Goal: Information Seeking & Learning: Learn about a topic

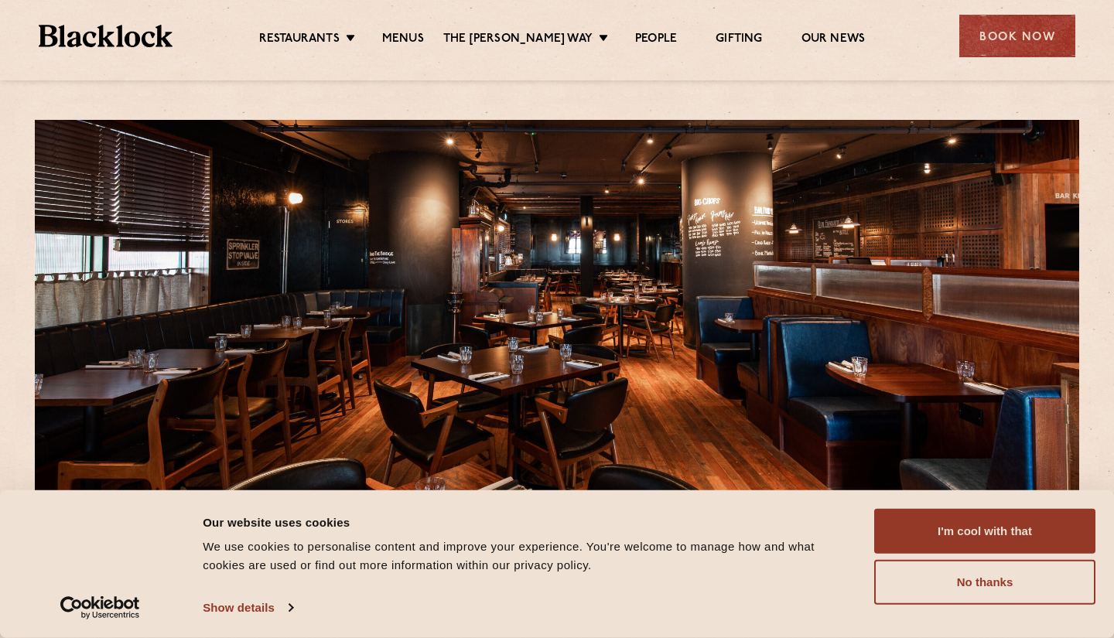
scroll to position [11, 0]
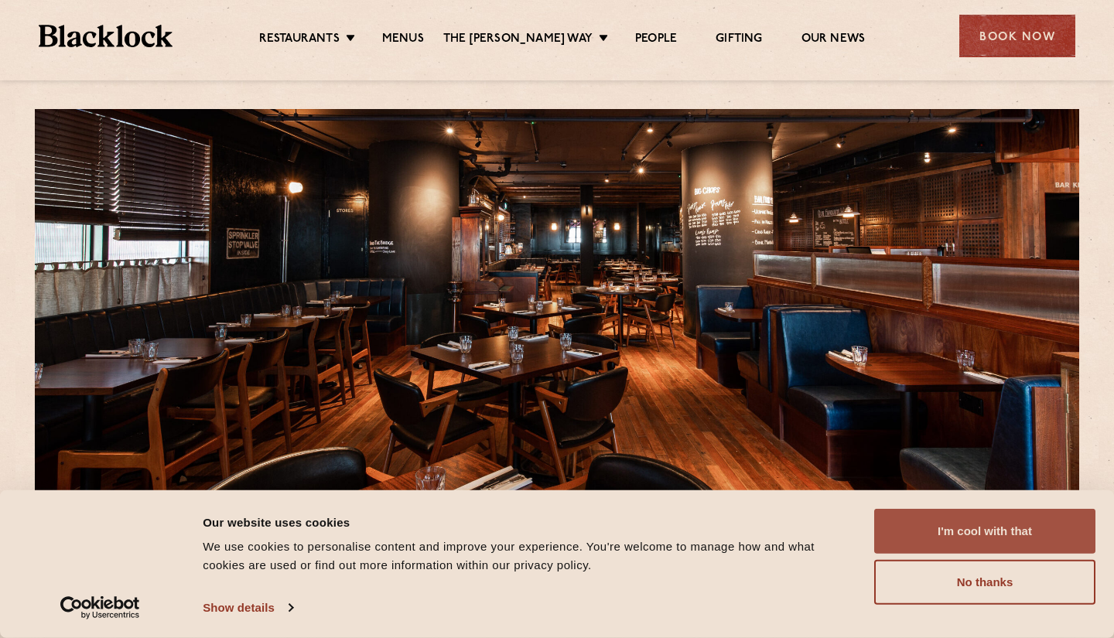
click at [992, 534] on button "I'm cool with that" at bounding box center [984, 531] width 221 height 45
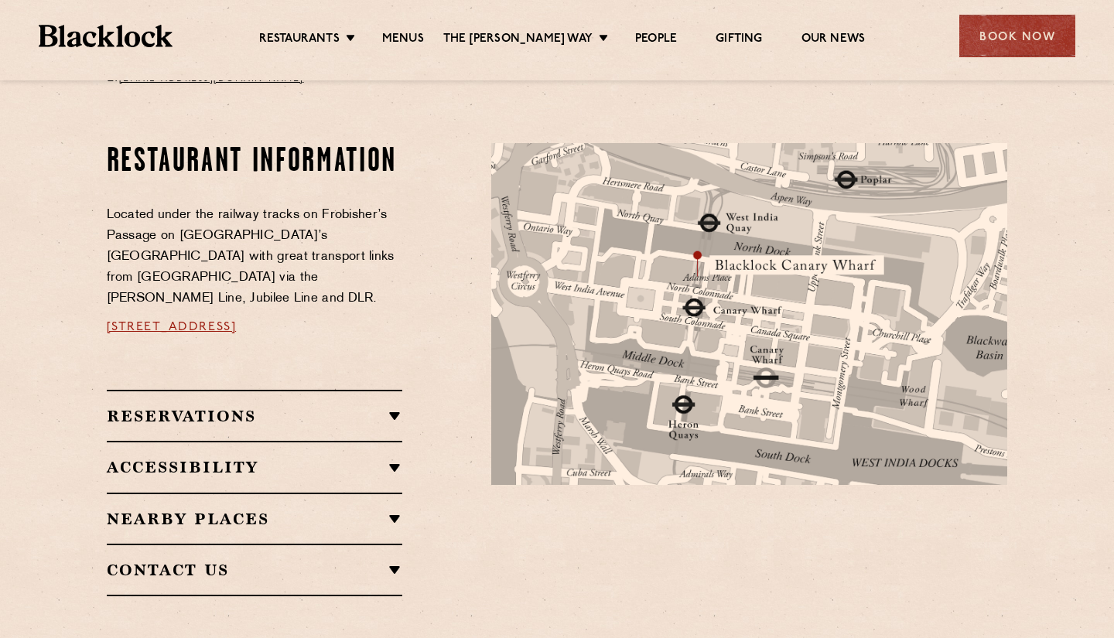
scroll to position [779, 0]
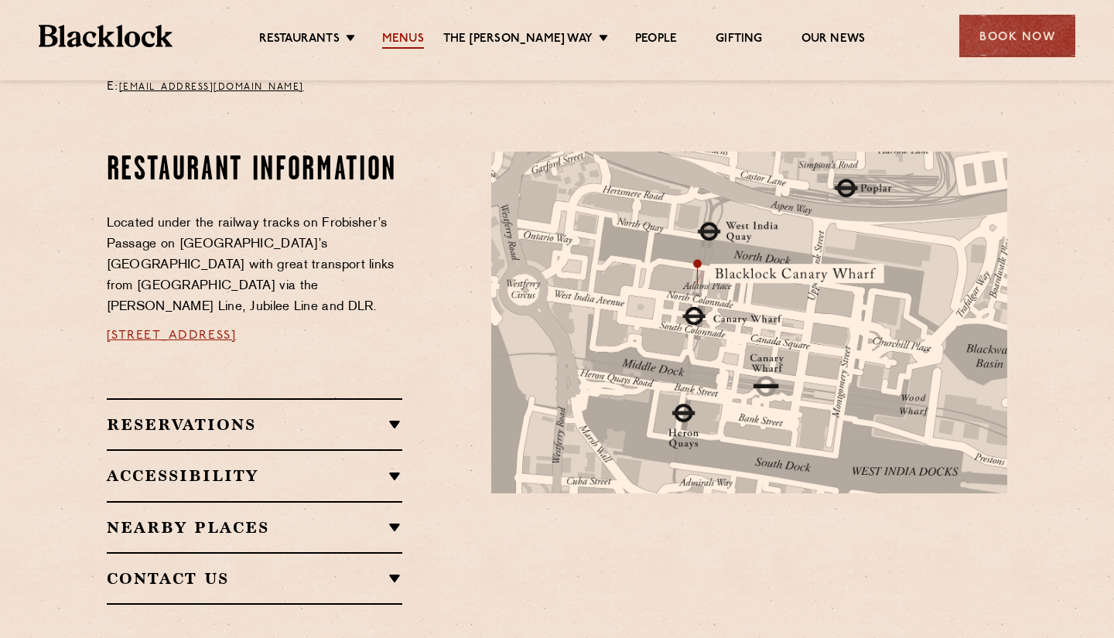
click at [411, 32] on link "Menus" at bounding box center [403, 40] width 42 height 17
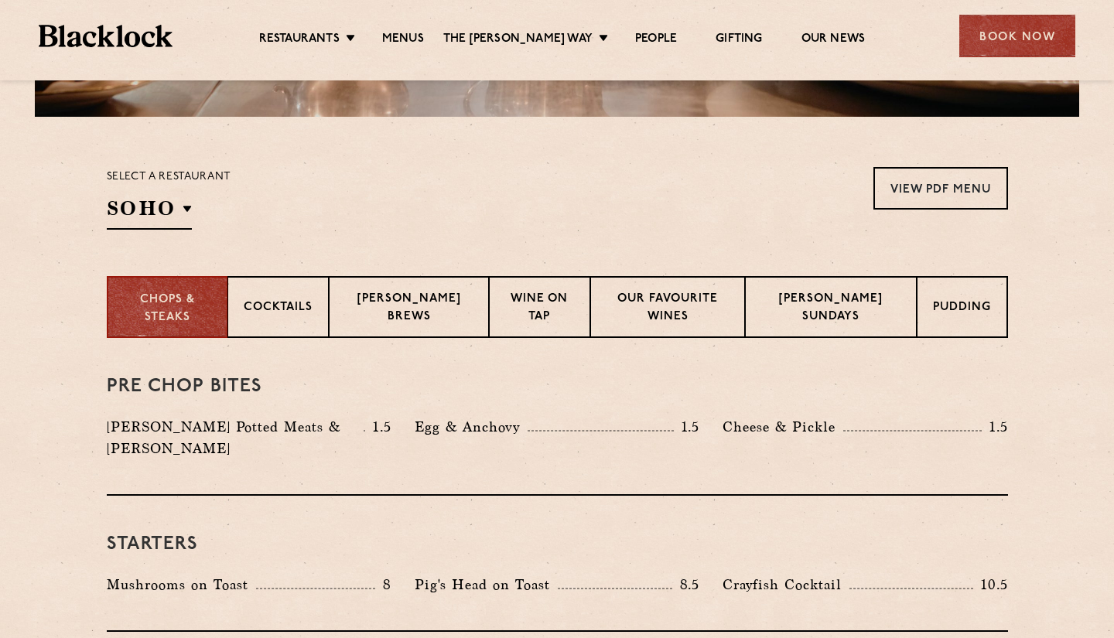
scroll to position [438, 0]
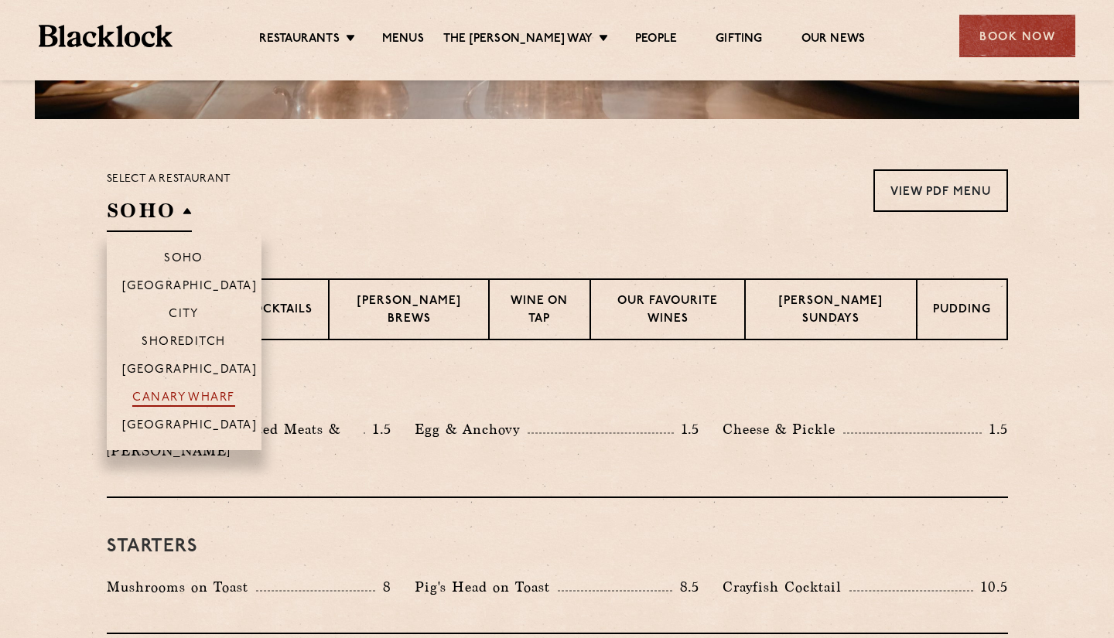
click at [189, 394] on p "Canary Wharf" at bounding box center [183, 398] width 102 height 15
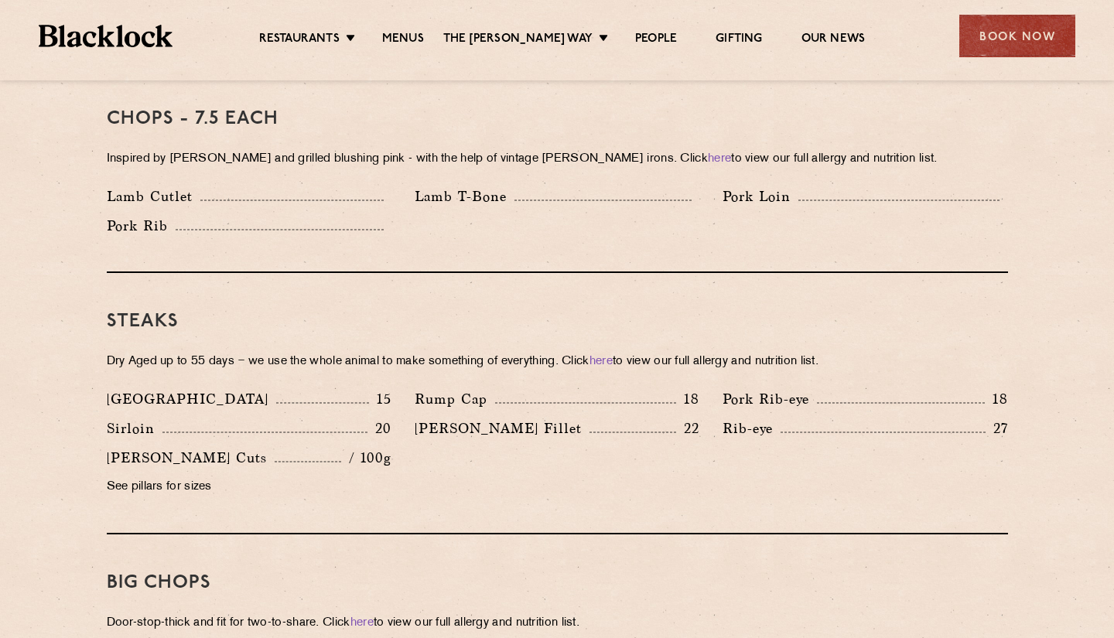
scroll to position [1268, 0]
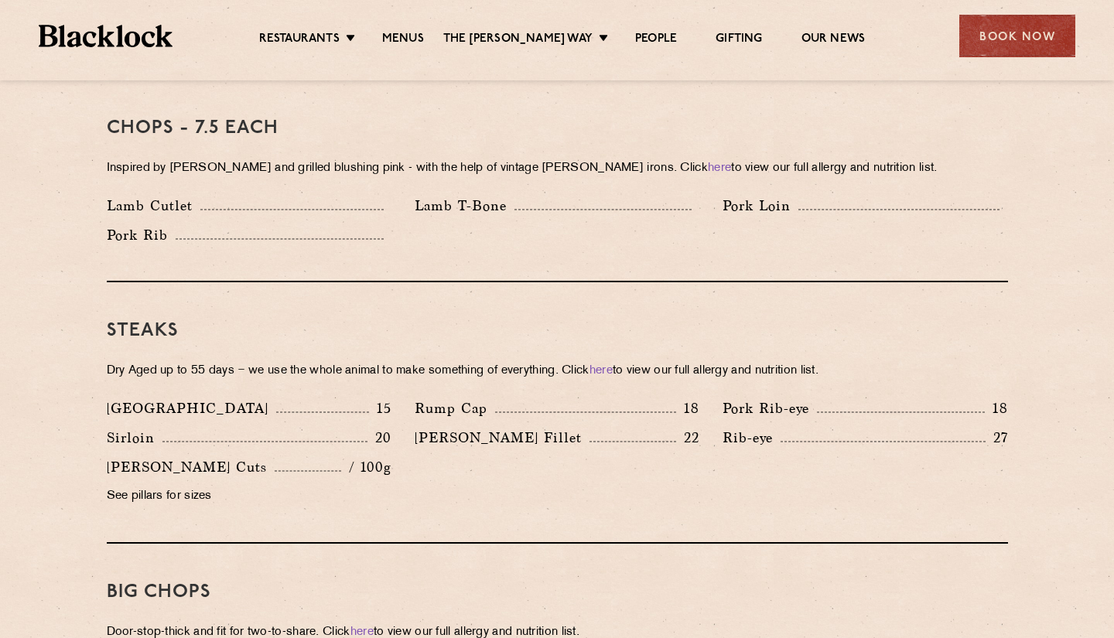
click at [744, 427] on p "Rib-eye" at bounding box center [751, 438] width 58 height 22
click at [138, 486] on p "See pillars for sizes" at bounding box center [249, 497] width 285 height 22
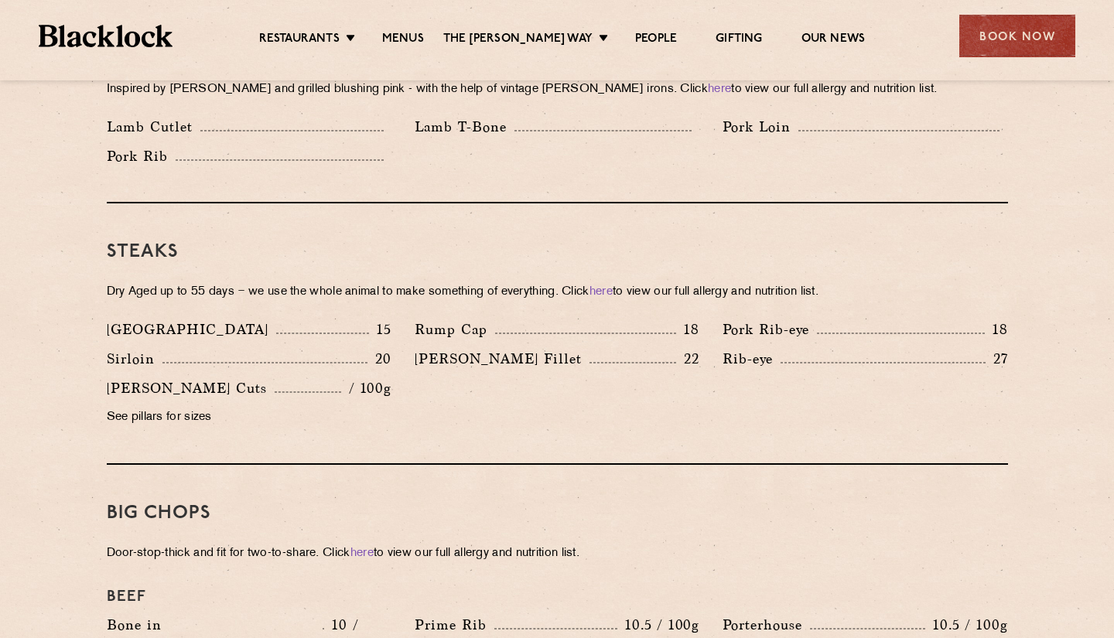
scroll to position [1347, 0]
click at [814, 347] on div "Rib-eye 27" at bounding box center [864, 358] width 285 height 22
click at [135, 241] on h3 "Steaks" at bounding box center [557, 251] width 901 height 20
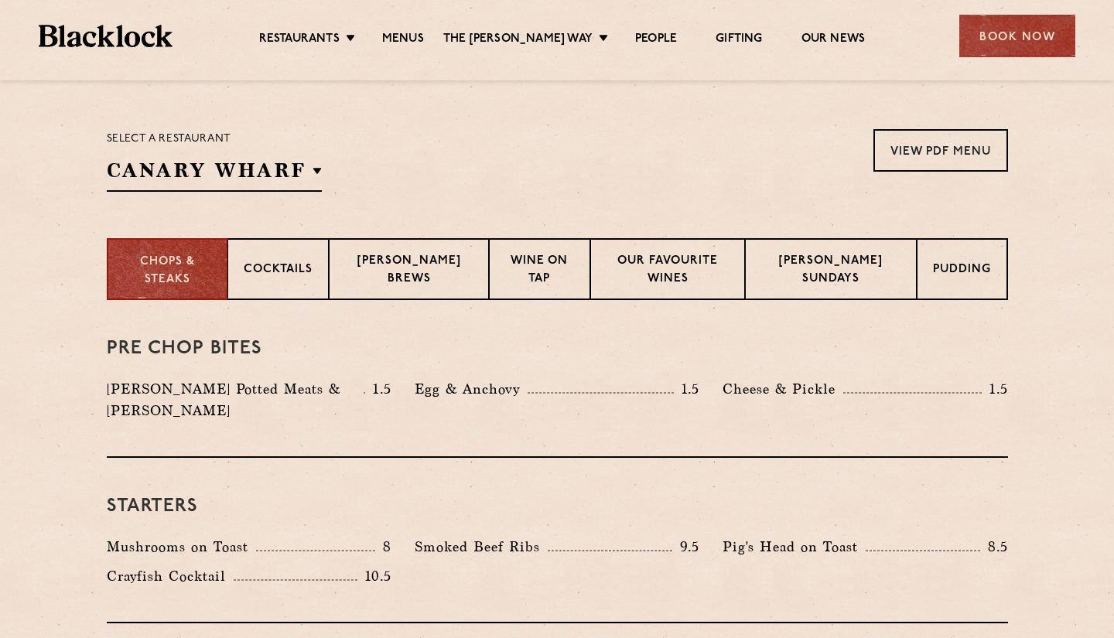
scroll to position [483, 0]
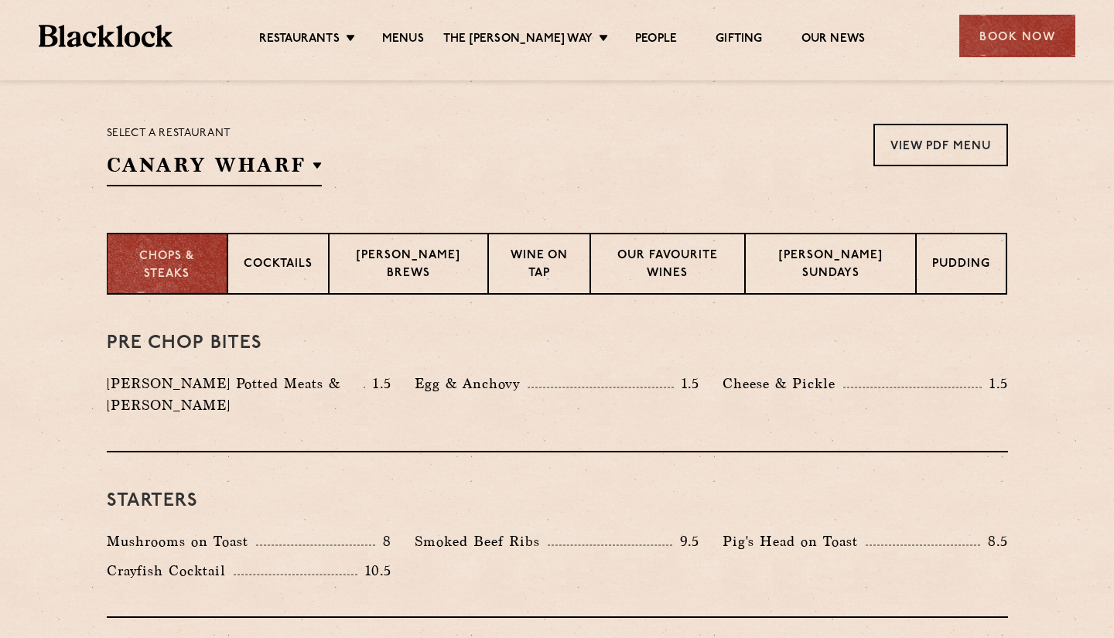
click at [172, 247] on div "Chops & Steaks" at bounding box center [167, 264] width 121 height 62
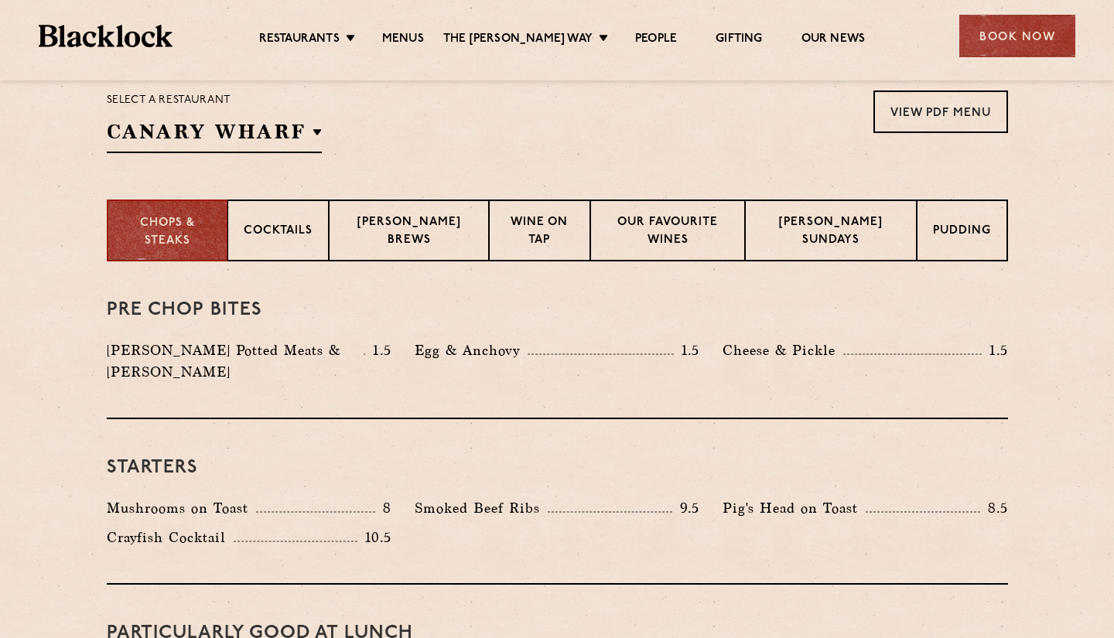
click at [217, 305] on h3 "Pre Chop Bites" at bounding box center [557, 310] width 901 height 20
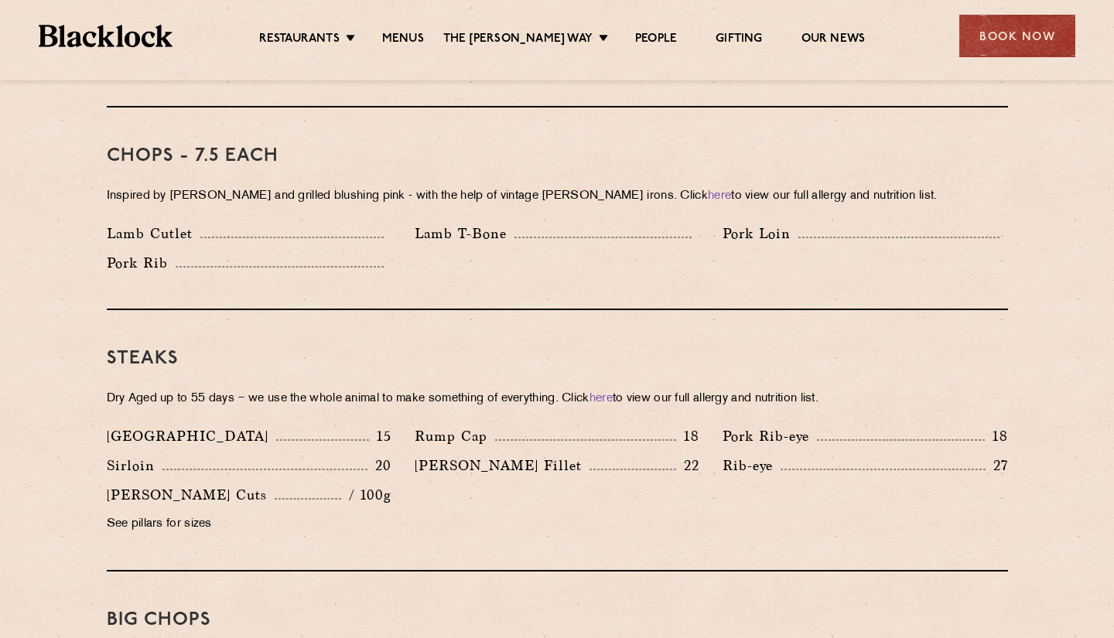
scroll to position [1247, 0]
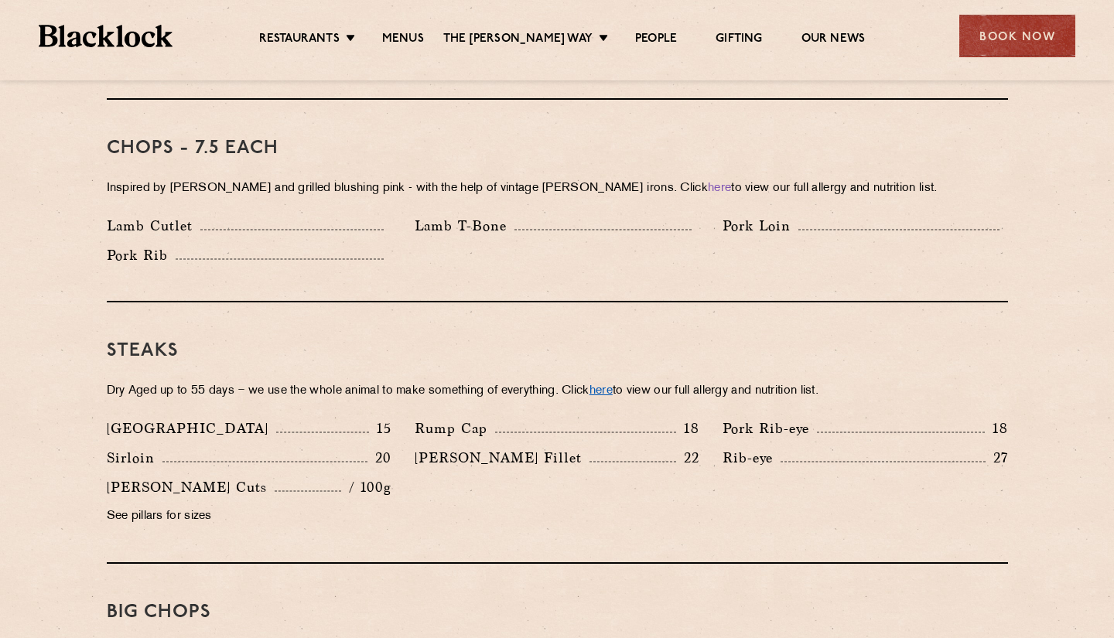
click at [613, 385] on link "here" at bounding box center [600, 391] width 23 height 12
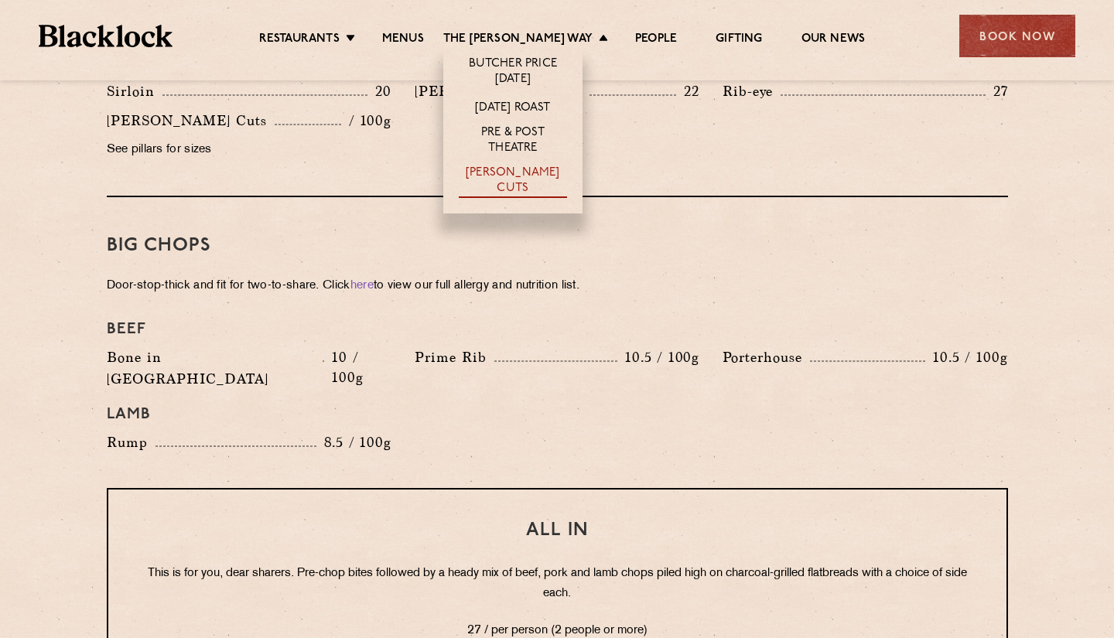
scroll to position [1615, 0]
click at [533, 176] on link "[PERSON_NAME] Cuts" at bounding box center [513, 182] width 108 height 32
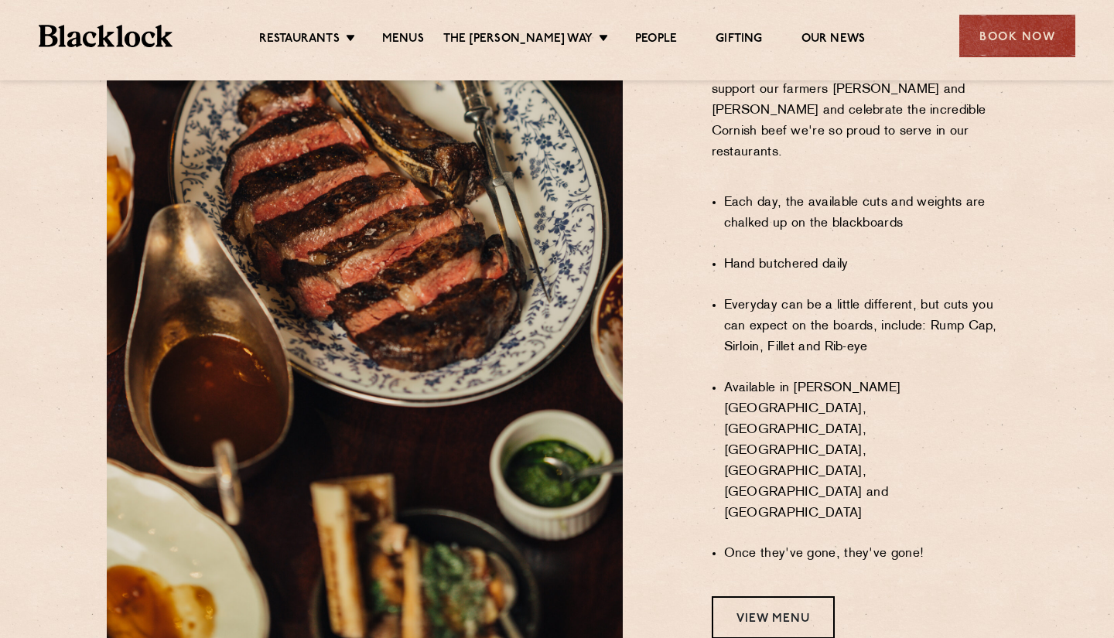
scroll to position [1094, 0]
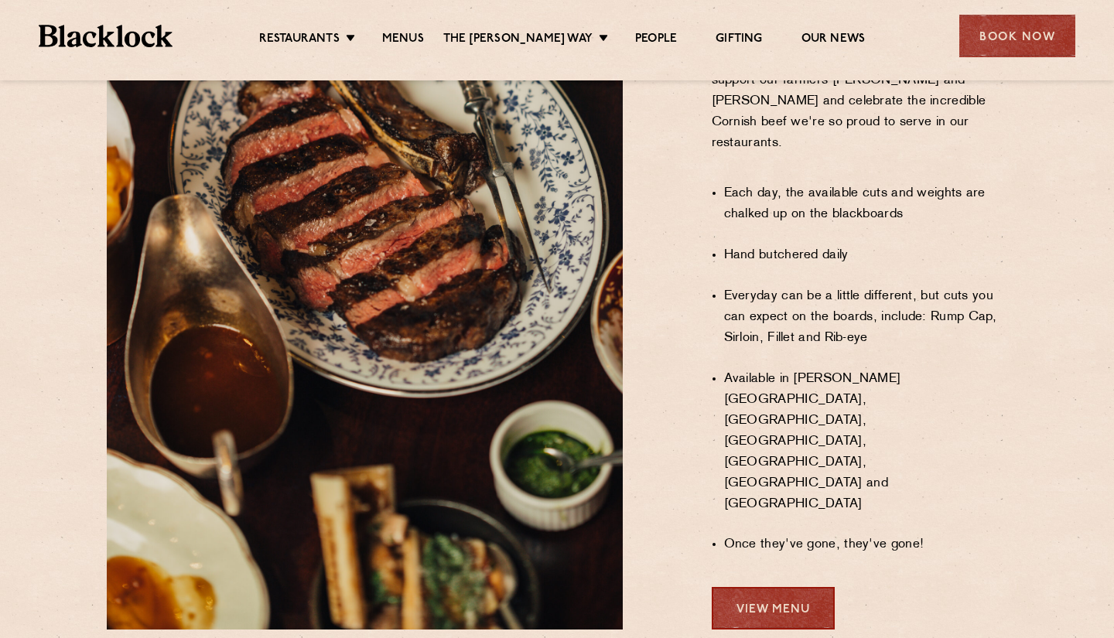
click at [795, 587] on link "View Menu" at bounding box center [773, 608] width 123 height 43
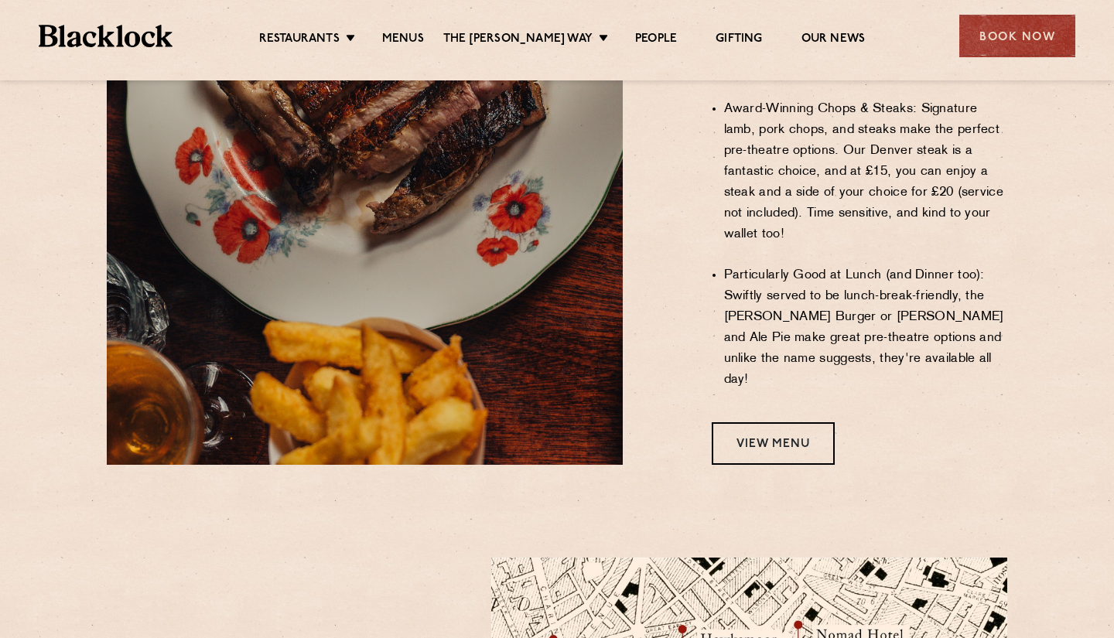
scroll to position [1241, 0]
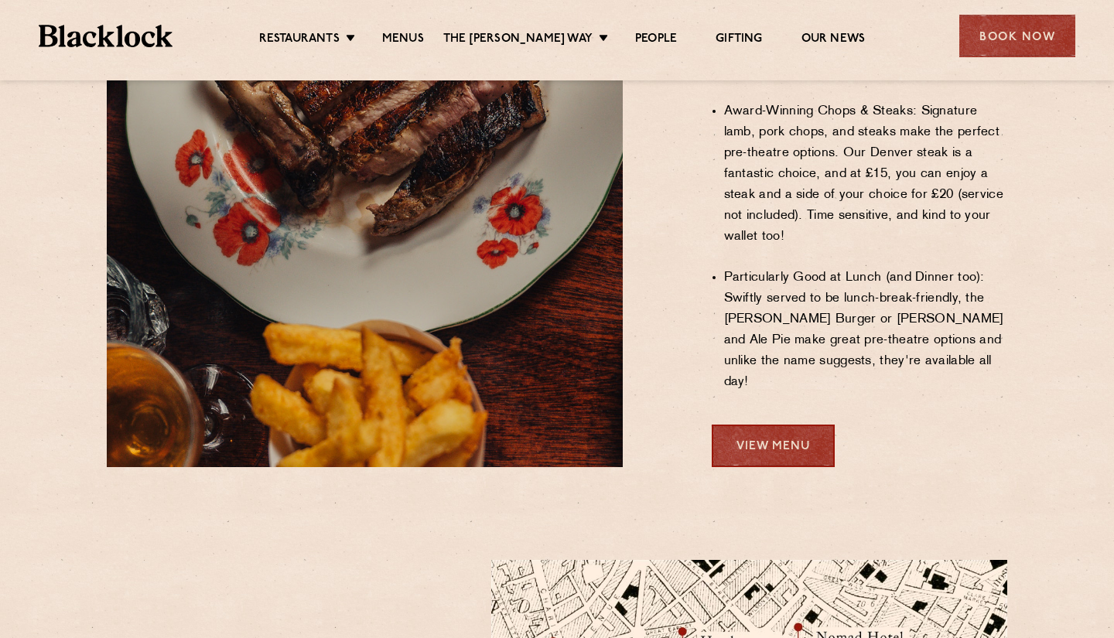
click at [767, 425] on link "View Menu" at bounding box center [773, 446] width 123 height 43
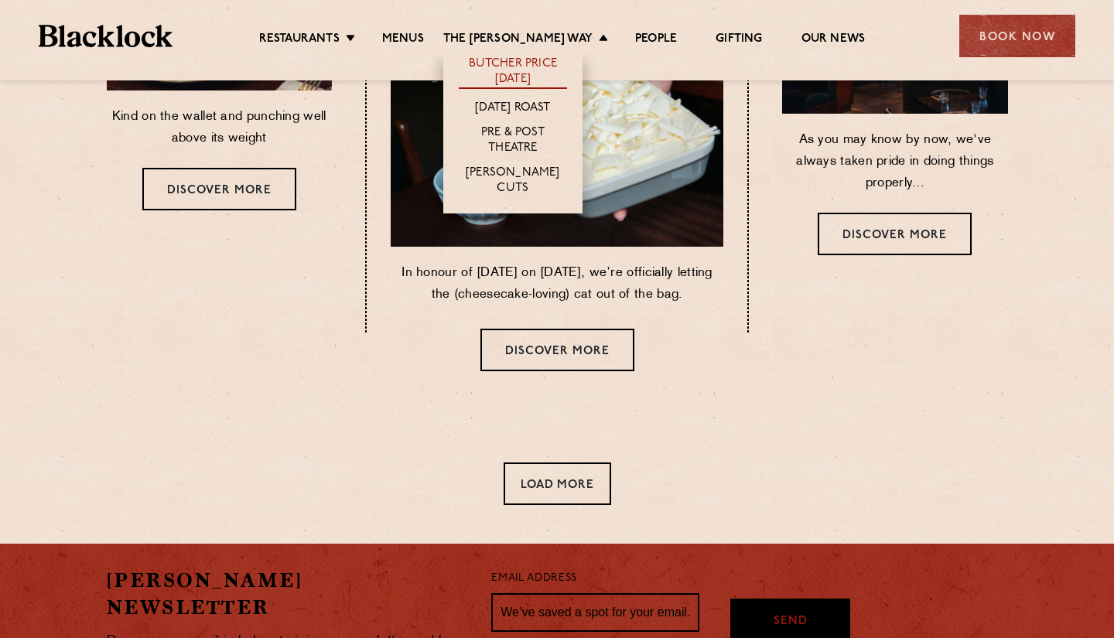
scroll to position [825, 0]
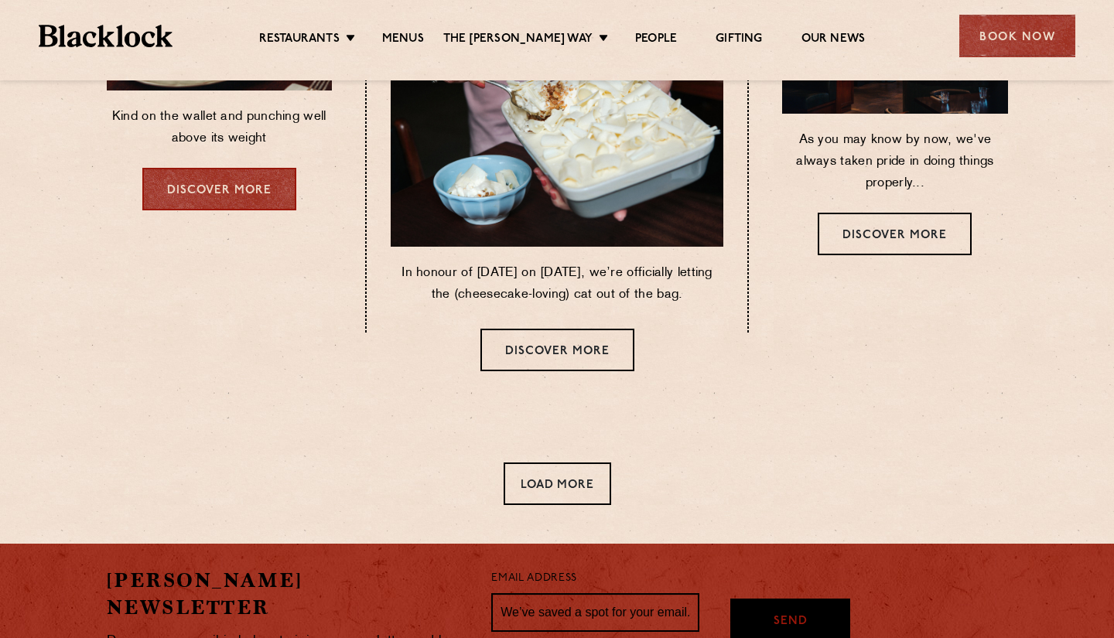
click at [196, 183] on link "Discover more" at bounding box center [219, 189] width 154 height 43
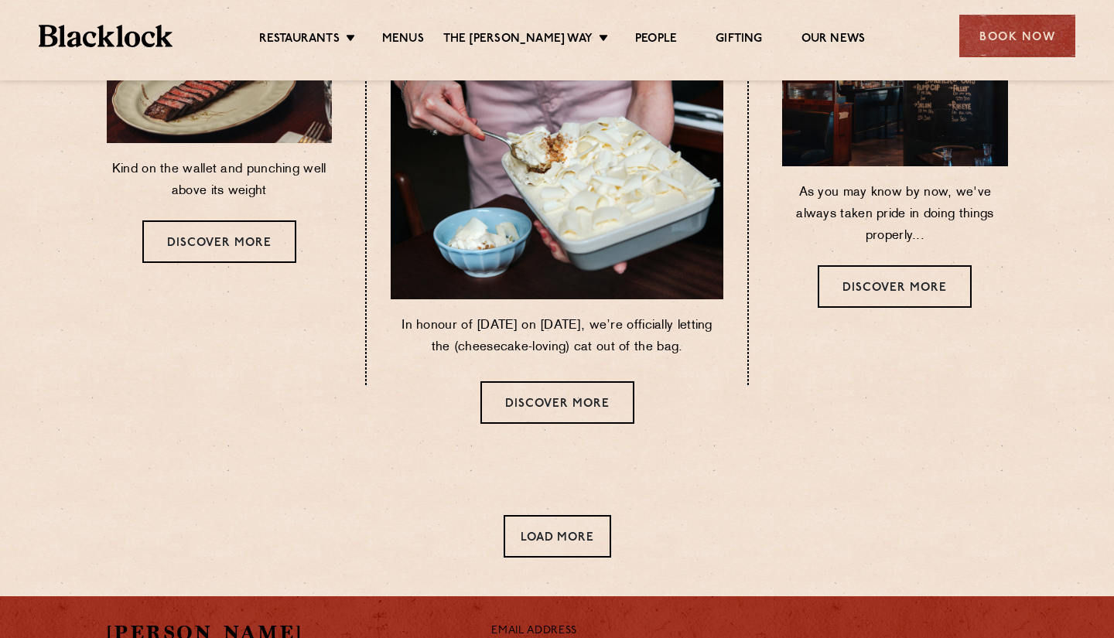
scroll to position [772, 0]
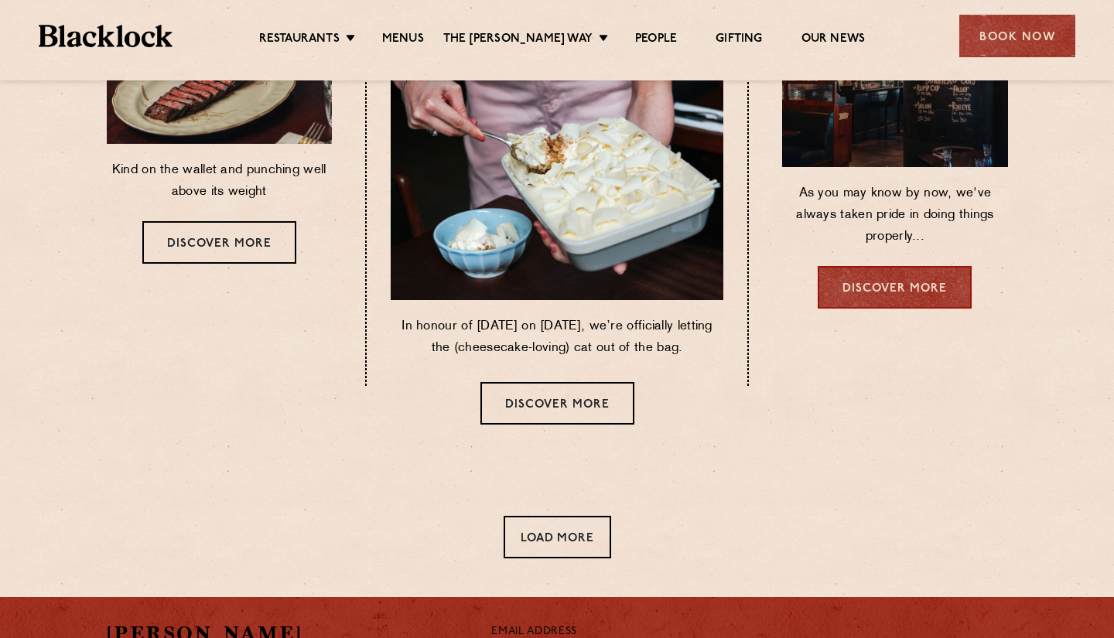
click at [886, 266] on link "Discover more" at bounding box center [894, 287] width 154 height 43
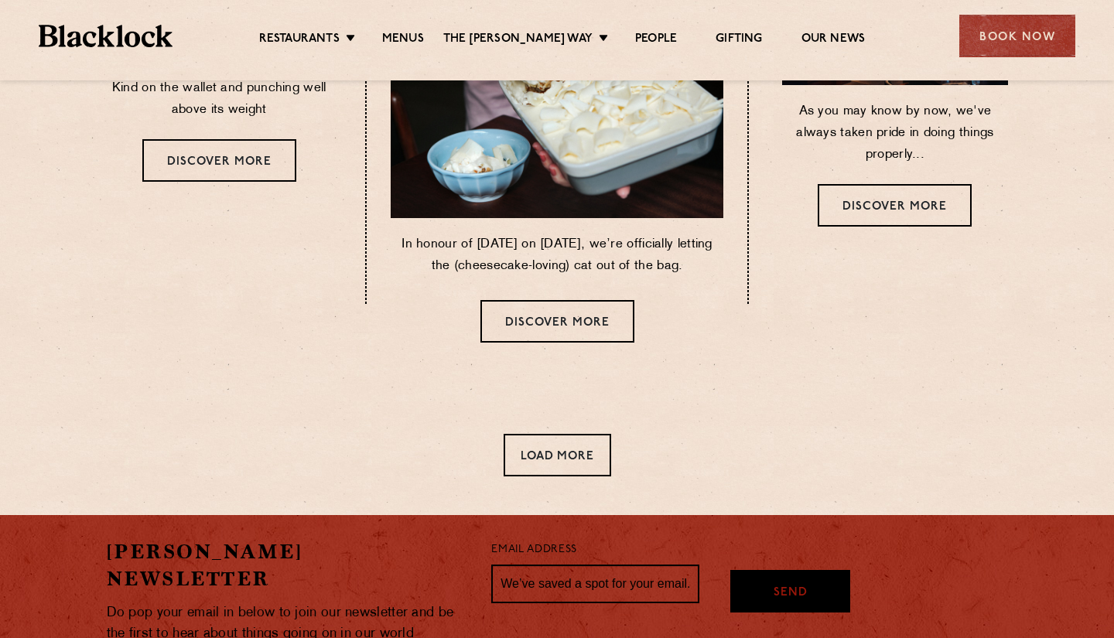
scroll to position [900, 0]
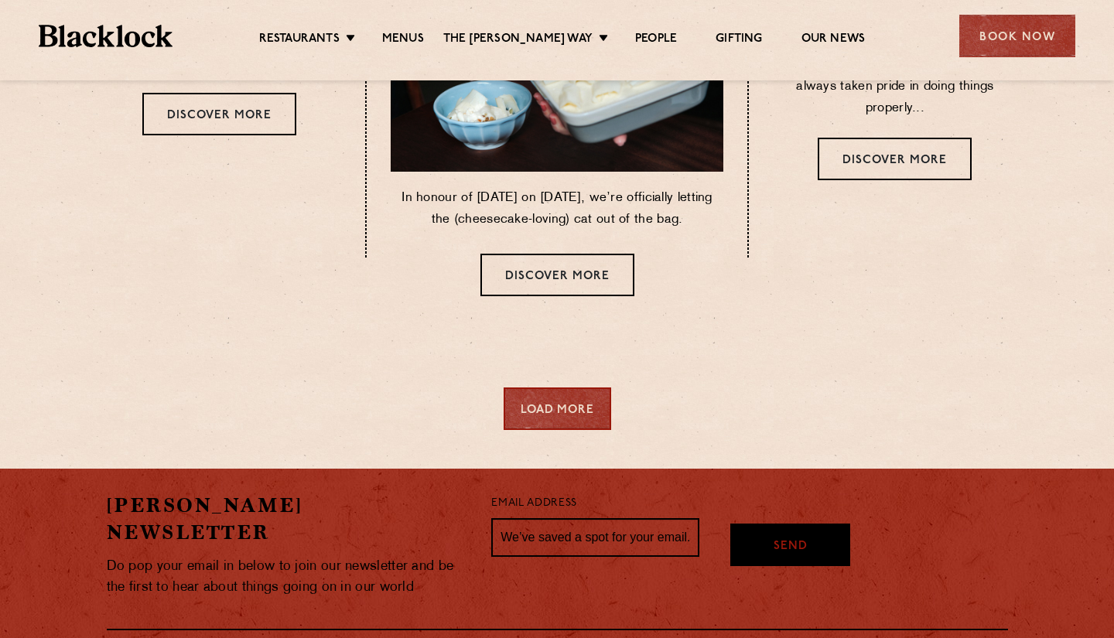
click at [572, 397] on div "Load More" at bounding box center [556, 408] width 107 height 43
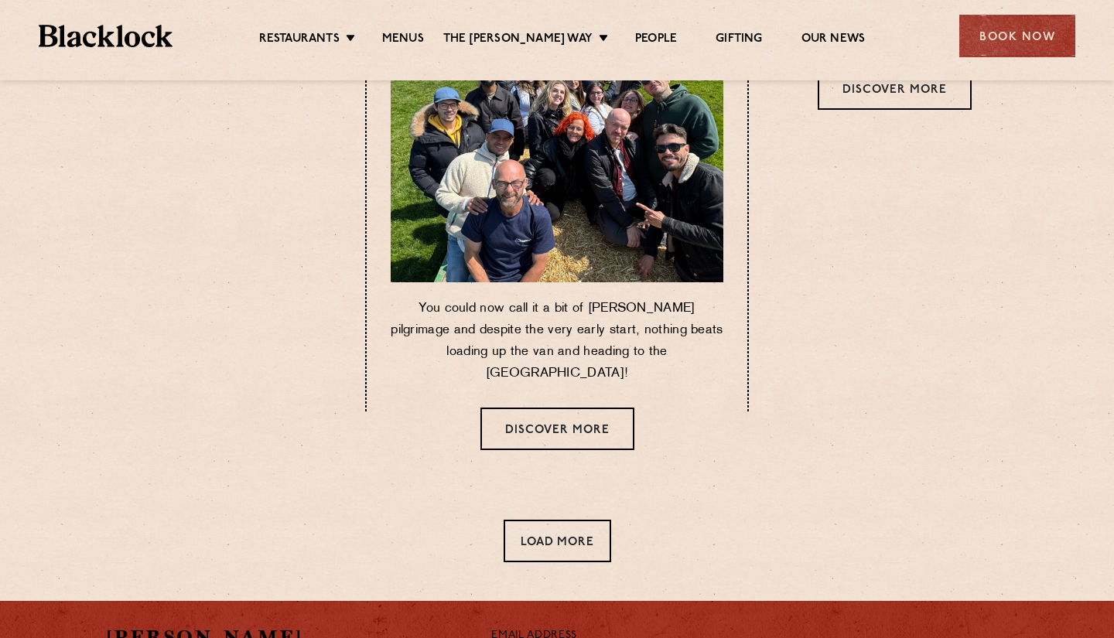
scroll to position [1960, 0]
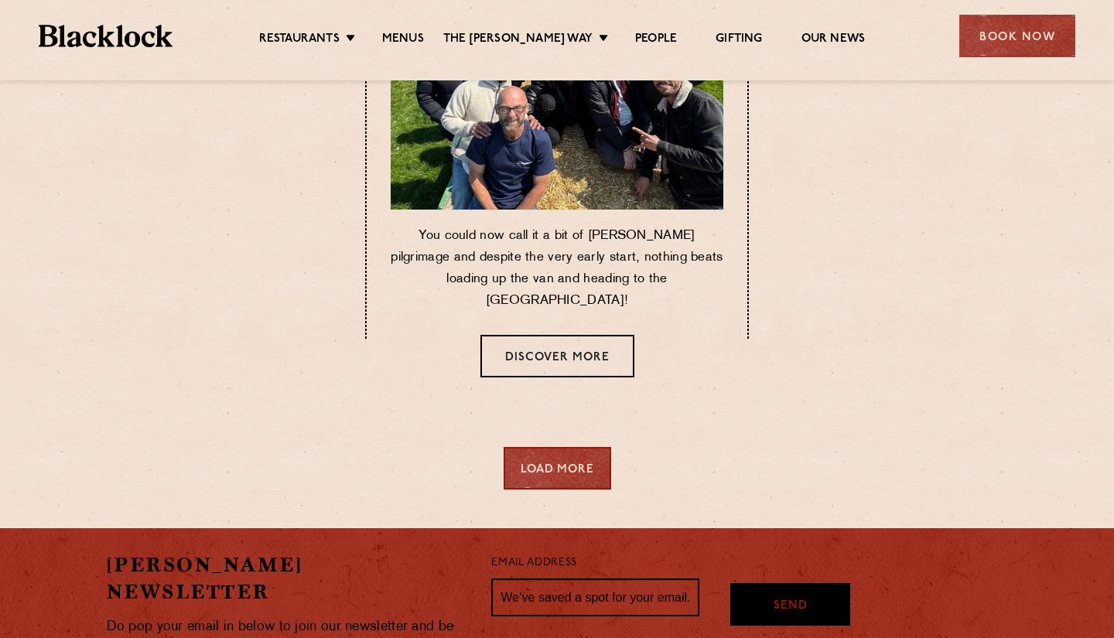
click at [538, 465] on div "Load More" at bounding box center [556, 468] width 107 height 43
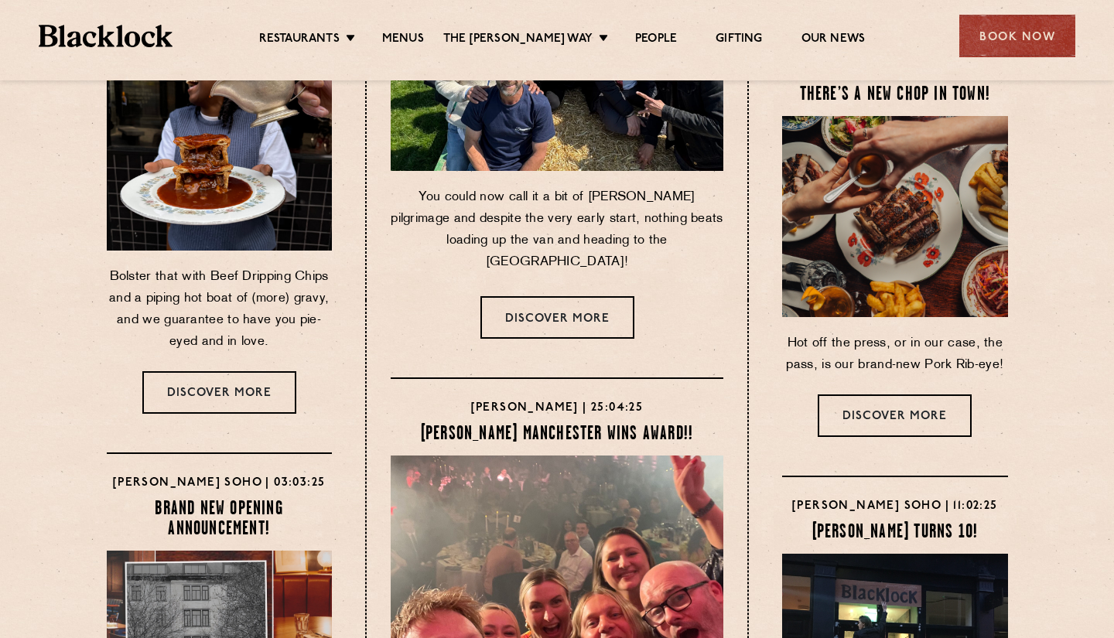
scroll to position [2003, 0]
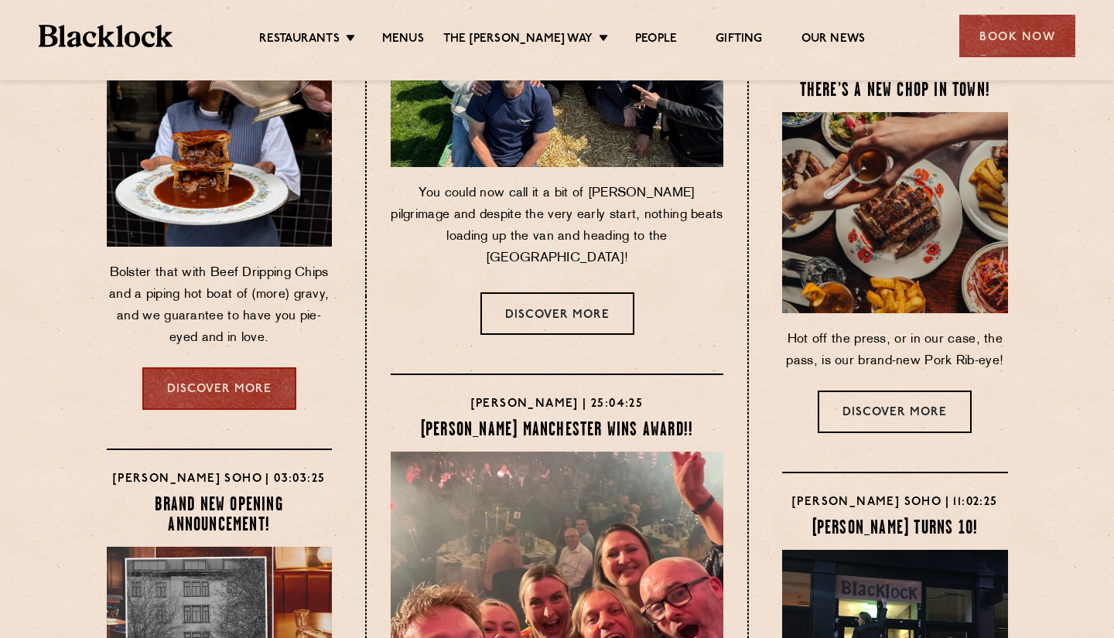
click at [264, 367] on link "Discover more" at bounding box center [219, 388] width 154 height 43
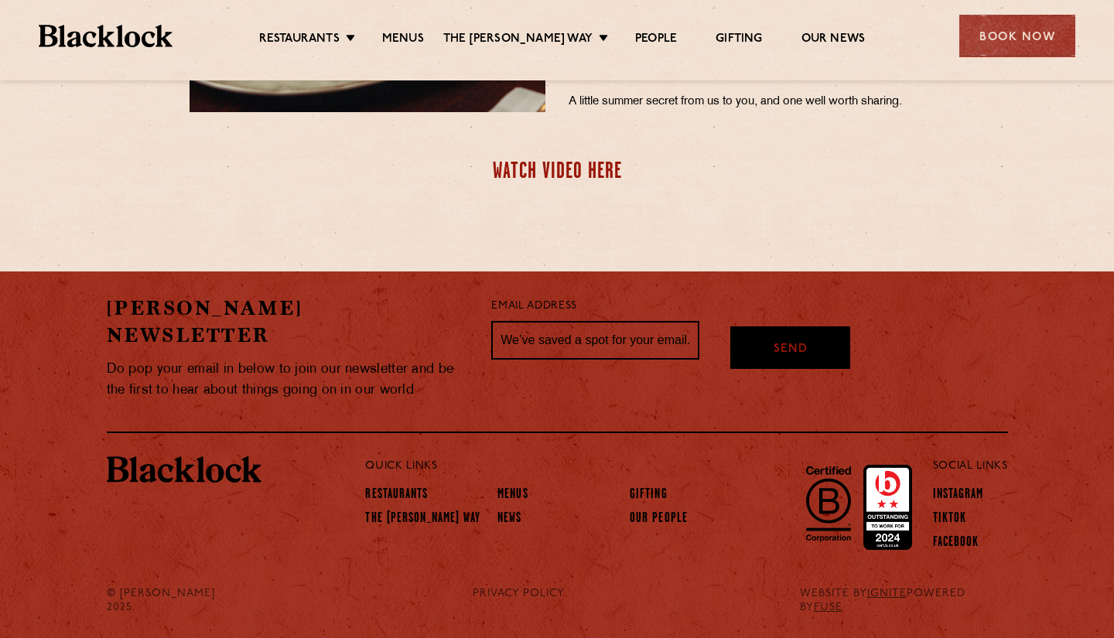
scroll to position [684, 0]
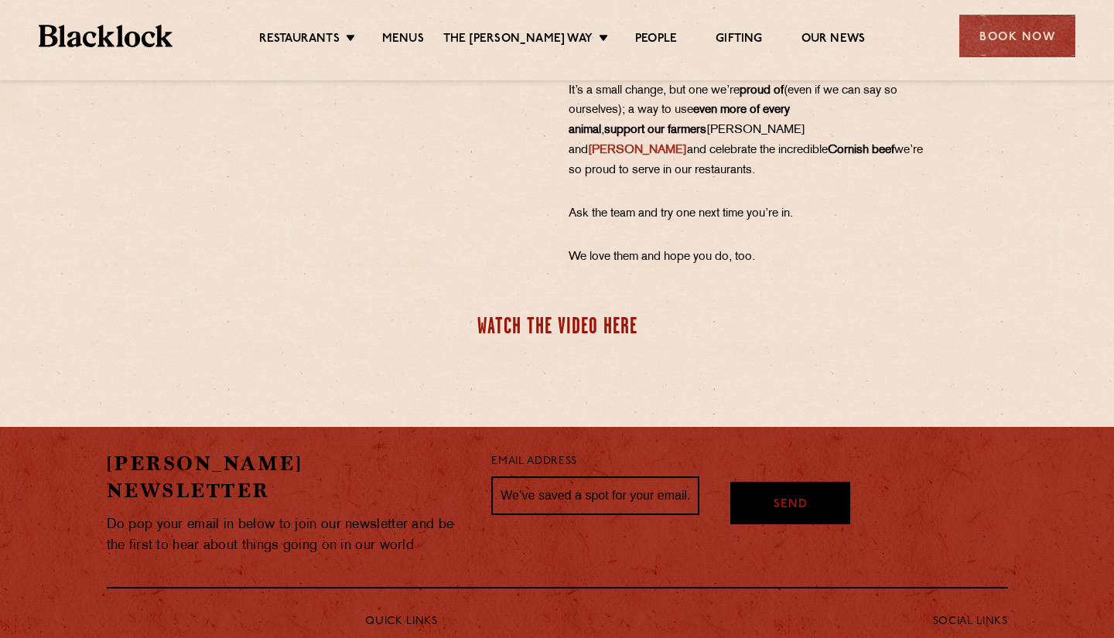
scroll to position [552, 0]
